Goal: Information Seeking & Learning: Find specific fact

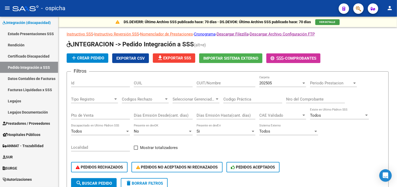
click at [195, 9] on icon "button" at bounding box center [358, 9] width 5 height 6
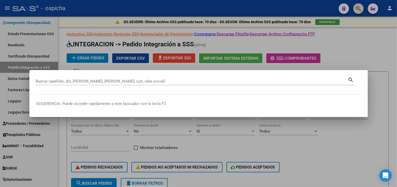
paste input "27171809857"
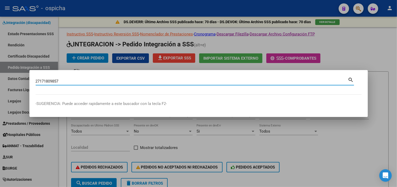
type input "27171809857"
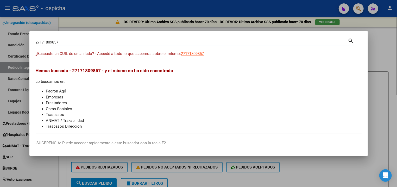
drag, startPoint x: 336, startPoint y: 23, endPoint x: 323, endPoint y: 18, distance: 13.9
click at [195, 24] on div at bounding box center [198, 93] width 397 height 187
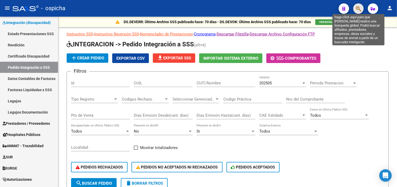
click at [195, 9] on icon "button" at bounding box center [358, 9] width 5 height 6
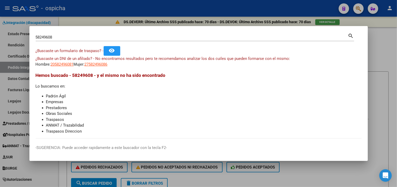
drag, startPoint x: 290, startPoint y: 82, endPoint x: 276, endPoint y: 77, distance: 14.9
click at [195, 82] on div "Hemos buscado - 58249608 - y el mismo no ha sido encontrado Lo buscamos en: Pad…" at bounding box center [199, 103] width 326 height 62
click at [81, 34] on div "58249608 Buscar (apellido, dni, [PERSON_NAME], [PERSON_NAME], cuit, obra social)" at bounding box center [192, 37] width 312 height 8
click at [80, 34] on div "58249608 Buscar (apellido, dni, [PERSON_NAME], [PERSON_NAME], cuit, obra social)" at bounding box center [192, 37] width 312 height 8
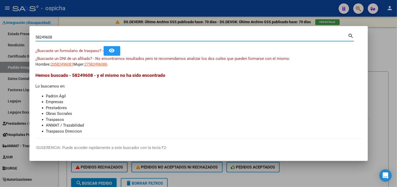
click at [79, 34] on div "58249608 Buscar (apellido, dni, [PERSON_NAME], [PERSON_NAME], cuit, obra social)" at bounding box center [192, 37] width 312 height 8
click at [78, 37] on input "58249608" at bounding box center [192, 37] width 312 height 5
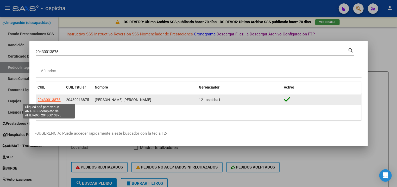
click at [48, 99] on span "20430013875" at bounding box center [49, 100] width 23 height 4
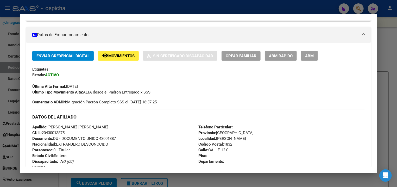
scroll to position [112, 0]
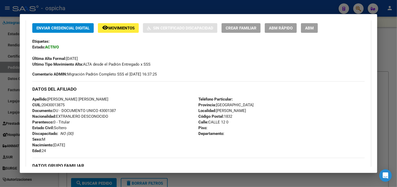
click at [195, 114] on div "Teléfono Particular: Provincia: [GEOGRAPHIC_DATA] Localidad: [PERSON_NAME] Códi…" at bounding box center [282, 124] width 166 height 57
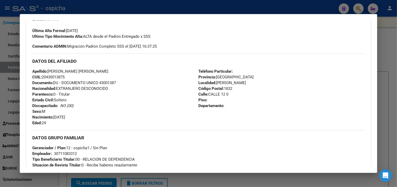
scroll to position [195, 0]
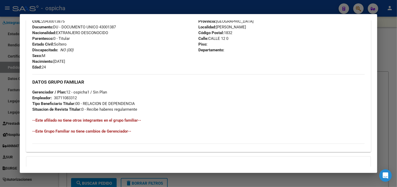
click at [195, 75] on div "DATOS GRUPO FAMILIAR Gerenciador / Plan: 12 - ospicha1 / Sin Plan Empleador: 30…" at bounding box center [198, 93] width 332 height 38
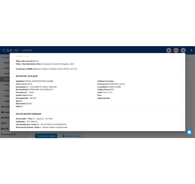
scroll to position [84, 0]
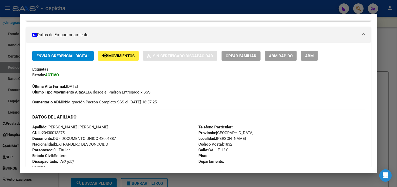
click at [60, 134] on span "CUIL: 20430013875" at bounding box center [48, 132] width 32 height 5
click at [60, 133] on span "CUIL: 20430013875" at bounding box center [48, 132] width 32 height 5
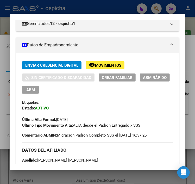
scroll to position [100, 0]
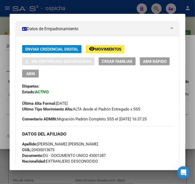
click at [88, 10] on div at bounding box center [97, 92] width 195 height 184
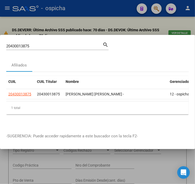
click at [68, 44] on input "20430013875" at bounding box center [54, 46] width 96 height 5
type input "20263381182"
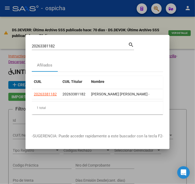
click at [71, 92] on span "20263381182" at bounding box center [73, 94] width 23 height 4
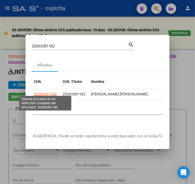
click at [42, 92] on span "20263381182" at bounding box center [45, 94] width 23 height 4
type textarea "20263381182"
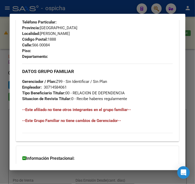
scroll to position [251, 0]
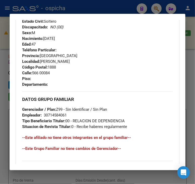
click at [65, 16] on mat-dialog-container "Análisis Afiliado - CUIL: 20263381182 DATOS PADRÓN ÁGIL: [PERSON_NAME] [PERSON_…" at bounding box center [97, 92] width 175 height 156
click at [70, 9] on div at bounding box center [97, 92] width 195 height 184
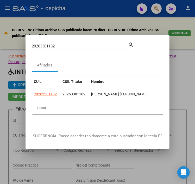
drag, startPoint x: 59, startPoint y: 41, endPoint x: 59, endPoint y: 44, distance: 2.9
click at [59, 44] on input "20263381182" at bounding box center [80, 46] width 96 height 5
type input "23365985359"
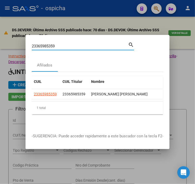
drag, startPoint x: 50, startPoint y: 88, endPoint x: 50, endPoint y: 91, distance: 3.4
click at [50, 89] on datatable-body-cell "23365985359" at bounding box center [46, 94] width 29 height 10
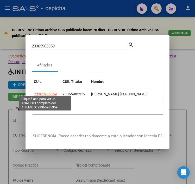
click at [50, 92] on span "23365985359" at bounding box center [45, 94] width 23 height 4
type textarea "23365985359"
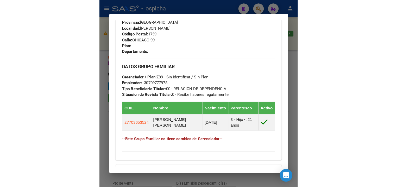
scroll to position [307, 0]
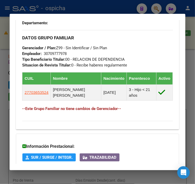
click at [112, 4] on div at bounding box center [97, 92] width 195 height 184
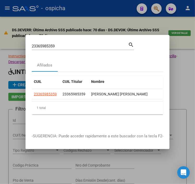
click at [121, 6] on div at bounding box center [97, 92] width 195 height 184
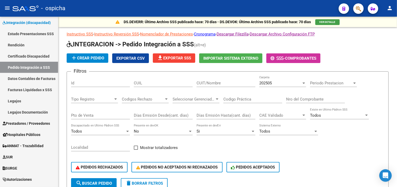
scroll to position [80, 0]
